Goal: Check status: Check status

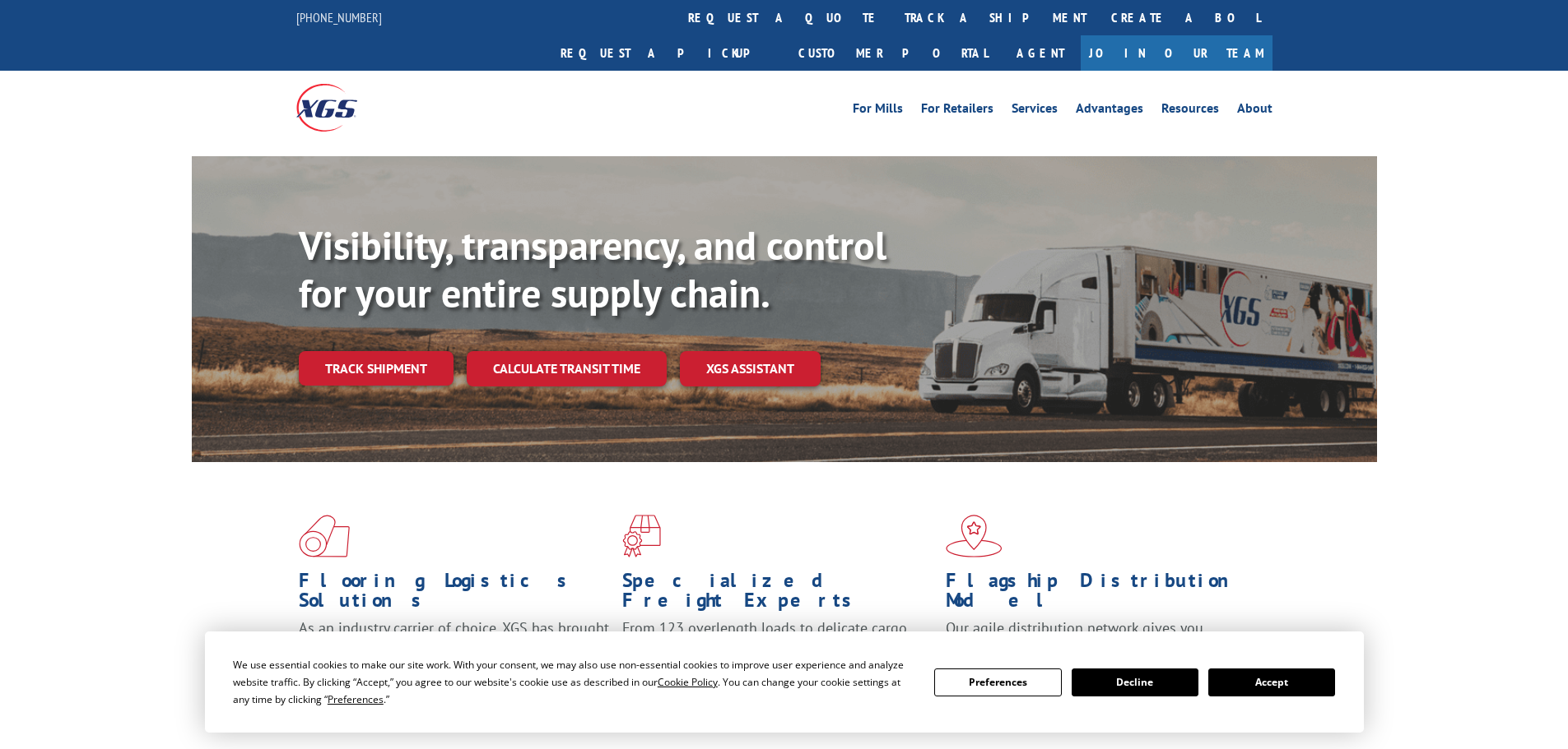
click at [1282, 690] on button "Accept" at bounding box center [1271, 683] width 127 height 28
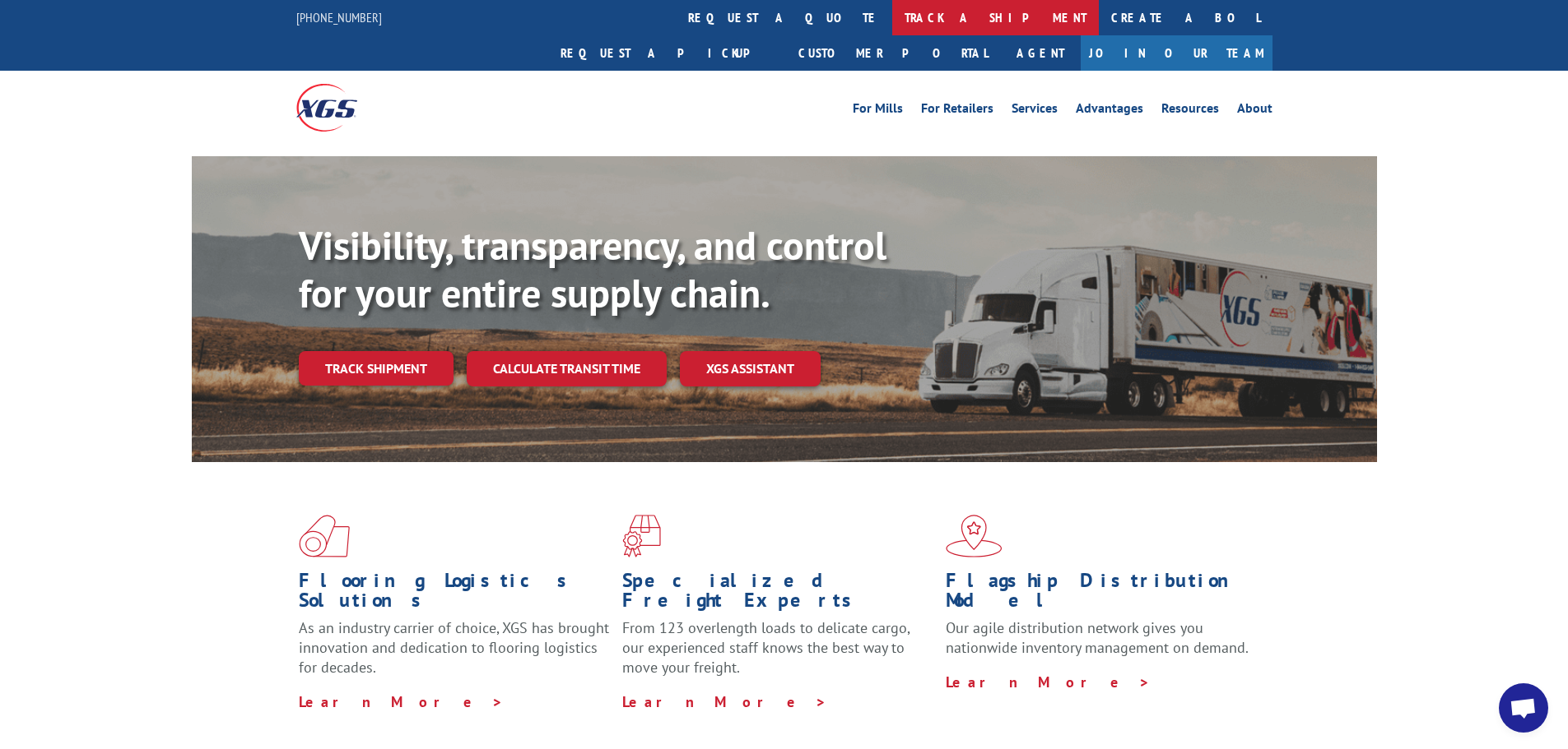
click at [892, 19] on link "track a shipment" at bounding box center [995, 17] width 206 height 36
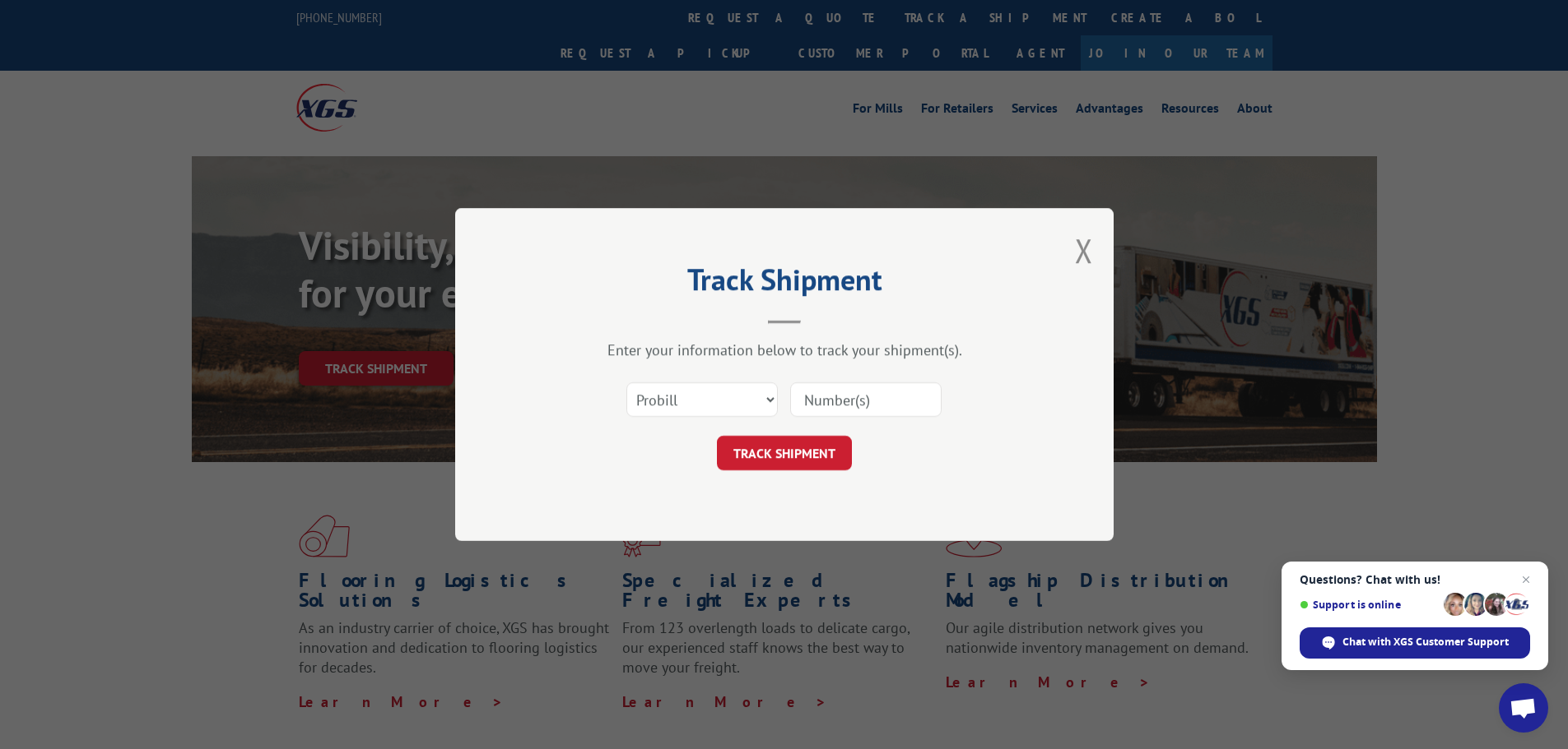
click at [868, 406] on input at bounding box center [865, 400] width 151 height 35
paste input "17523145"
type input "17523145"
click at [771, 452] on button "TRACK SHIPMENT" at bounding box center [784, 453] width 135 height 35
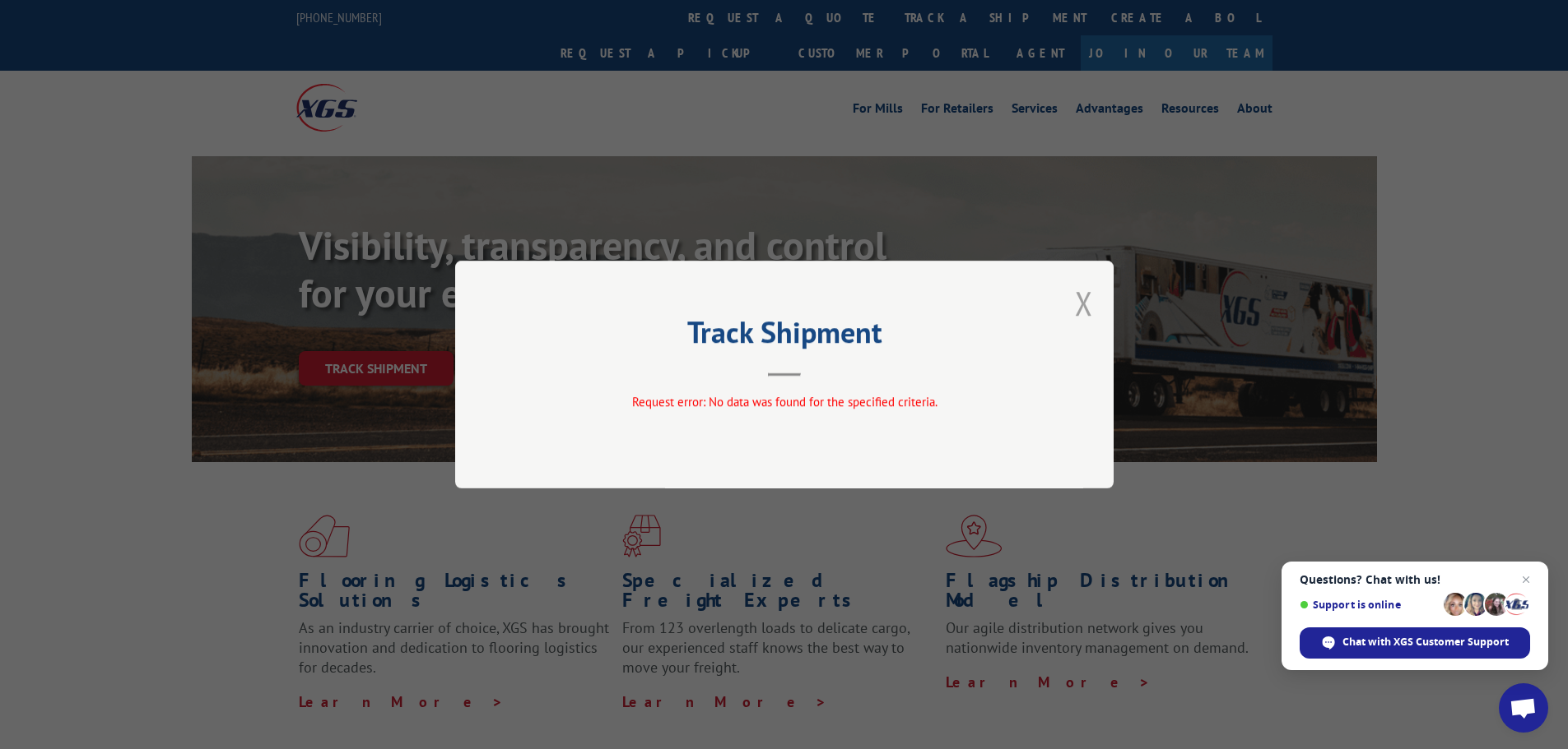
click at [1085, 303] on button "Close modal" at bounding box center [1084, 302] width 18 height 43
